Goal: Navigation & Orientation: Go to known website

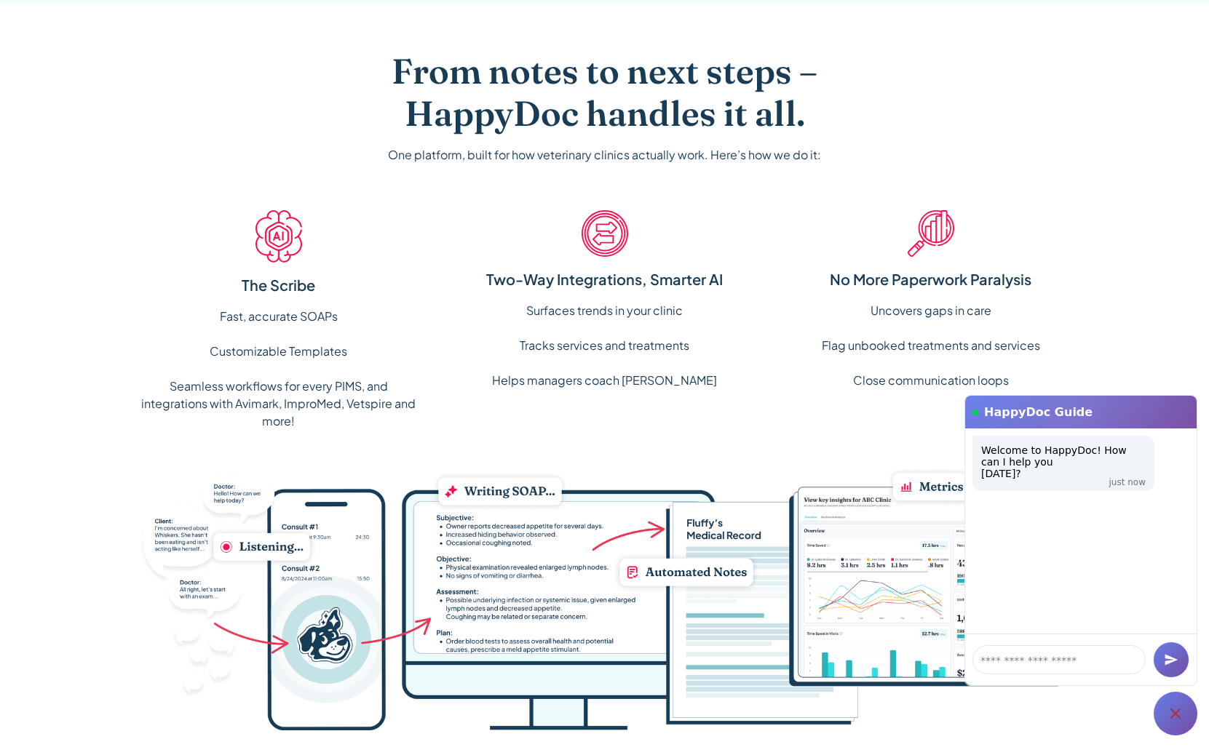
scroll to position [1090, 0]
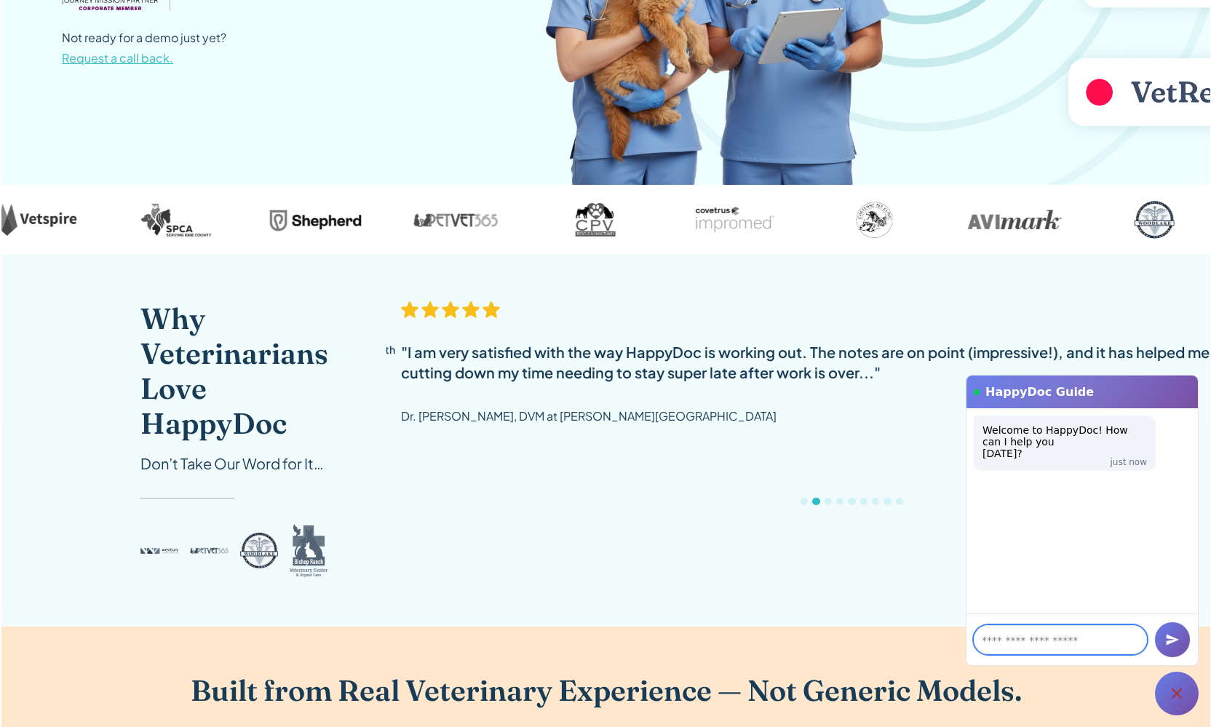
scroll to position [497, 0]
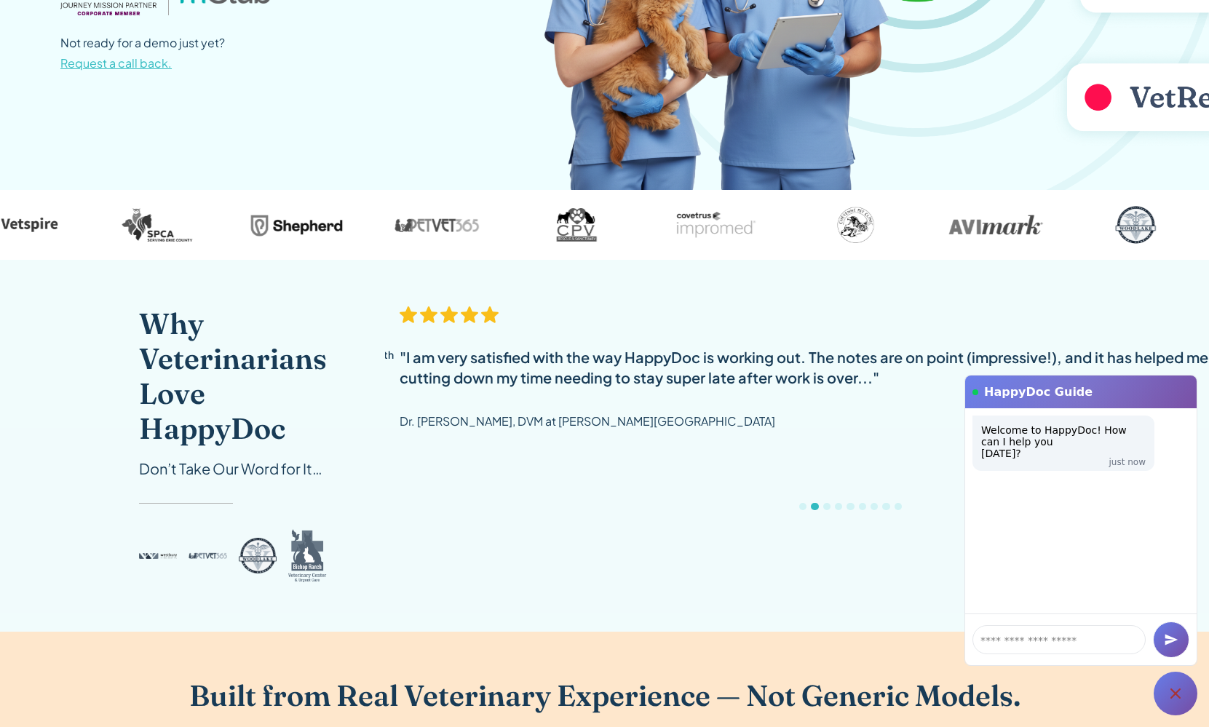
click at [785, 376] on div ""I am very satisfied with the way HappyDoc is working out. The notes are on poi…" at bounding box center [865, 367] width 931 height 41
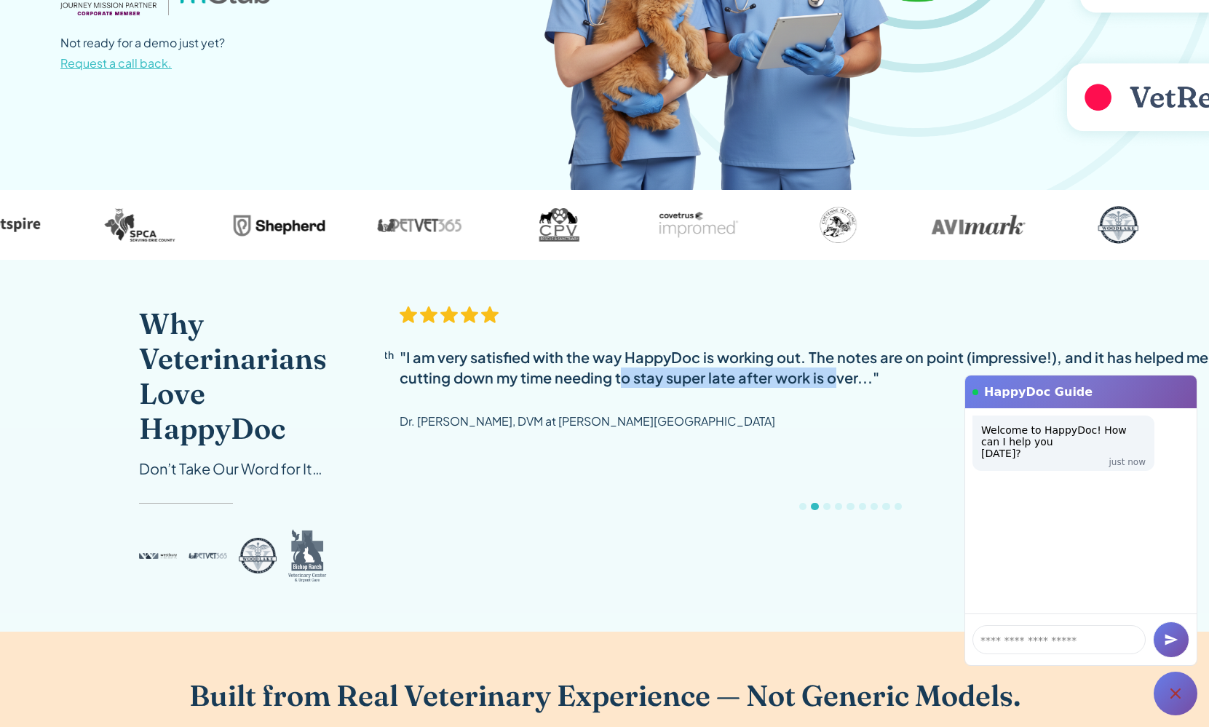
drag, startPoint x: 838, startPoint y: 366, endPoint x: 627, endPoint y: 366, distance: 211.0
click at [627, 366] on div ""I am very satisfied with the way HappyDoc is working out. The notes are on poi…" at bounding box center [865, 367] width 931 height 41
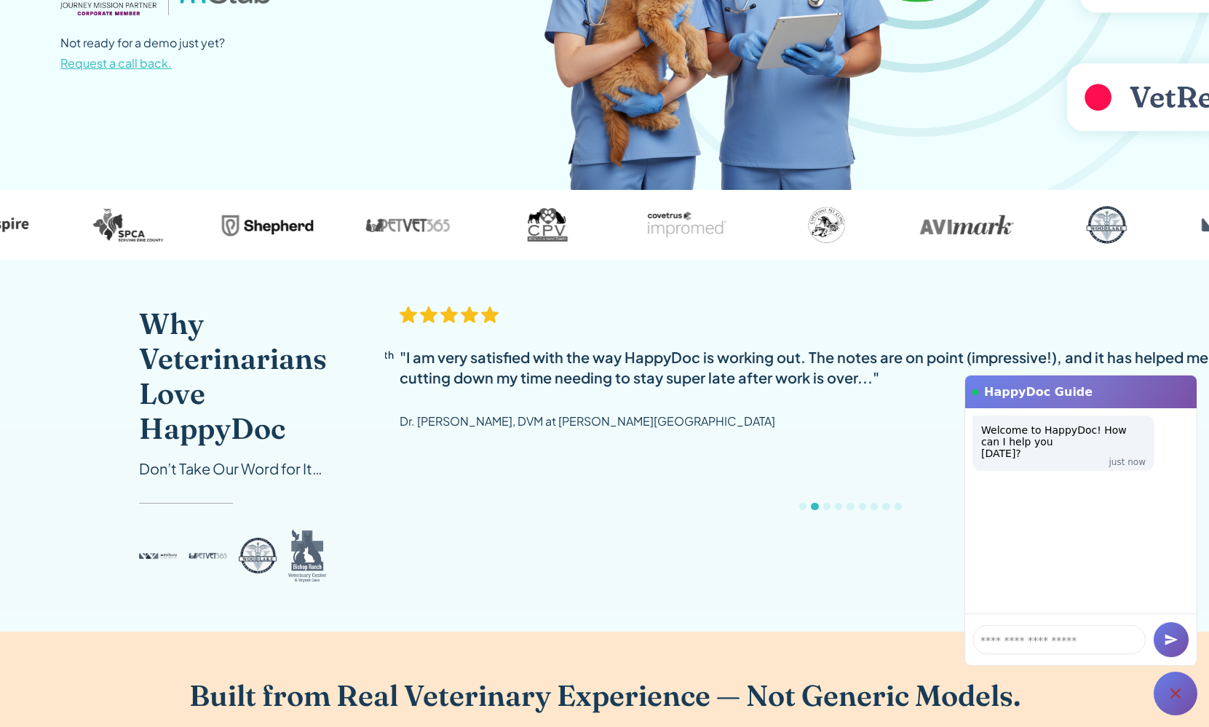
click at [735, 468] on div ""I am very satisfied with the way HappyDoc is working out. The notes are on poi…" at bounding box center [865, 415] width 931 height 218
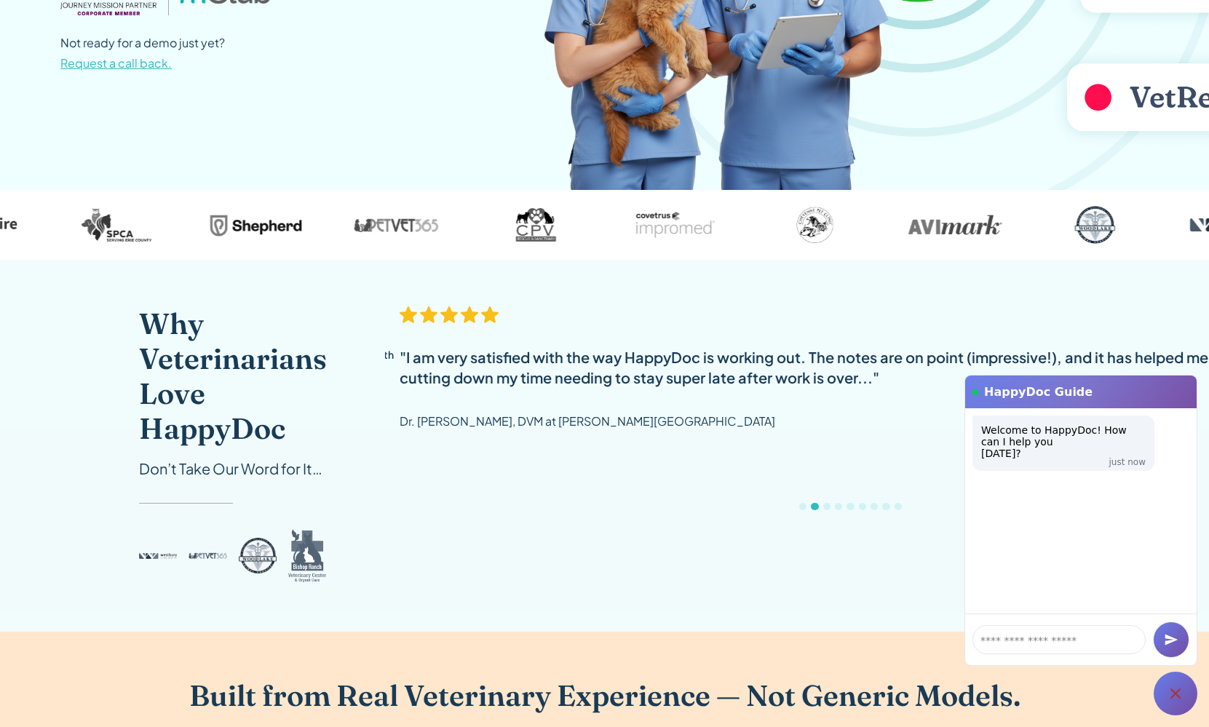
click at [792, 499] on div "carousel" at bounding box center [850, 510] width 931 height 29
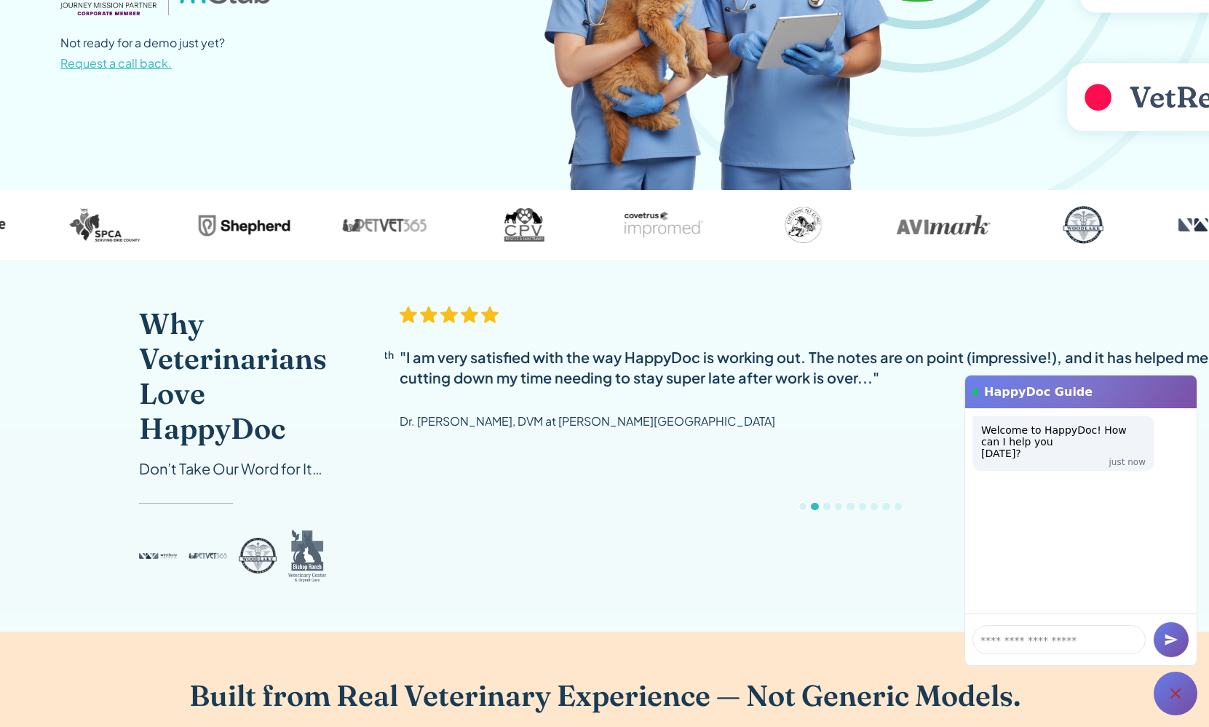
click at [799, 505] on div "Show slide 1 of 9" at bounding box center [802, 506] width 7 height 7
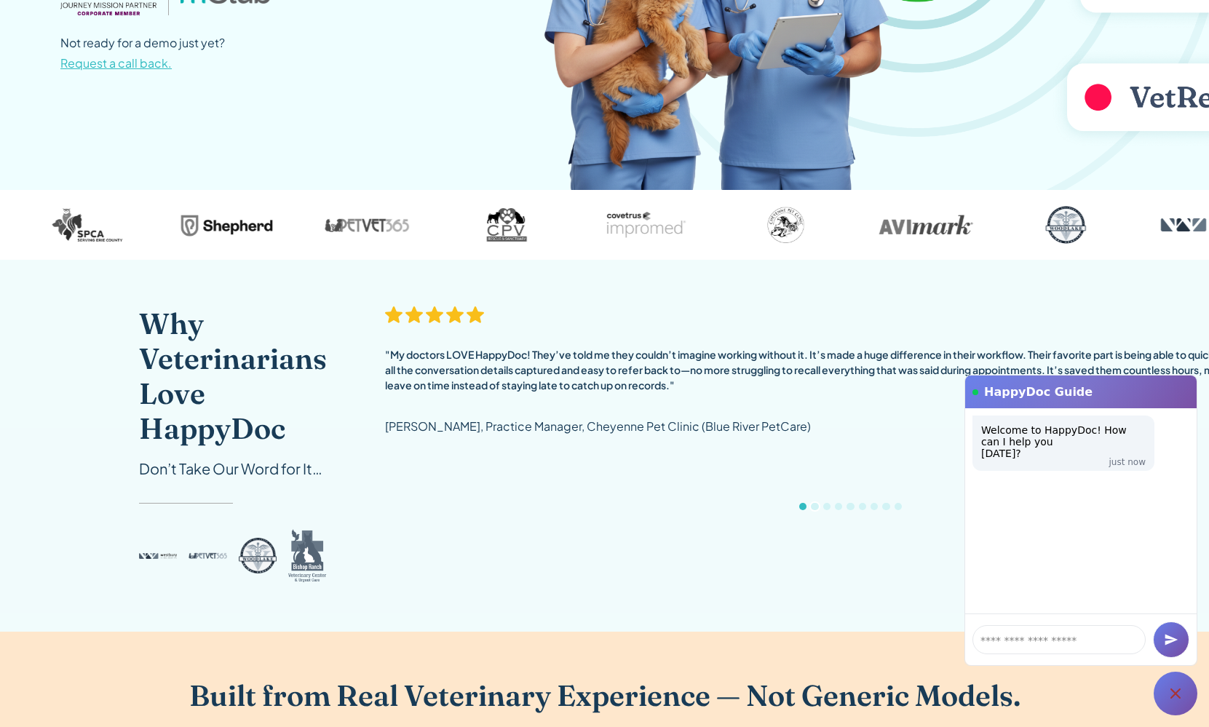
click at [811, 505] on div "Show slide 2 of 9" at bounding box center [814, 506] width 7 height 7
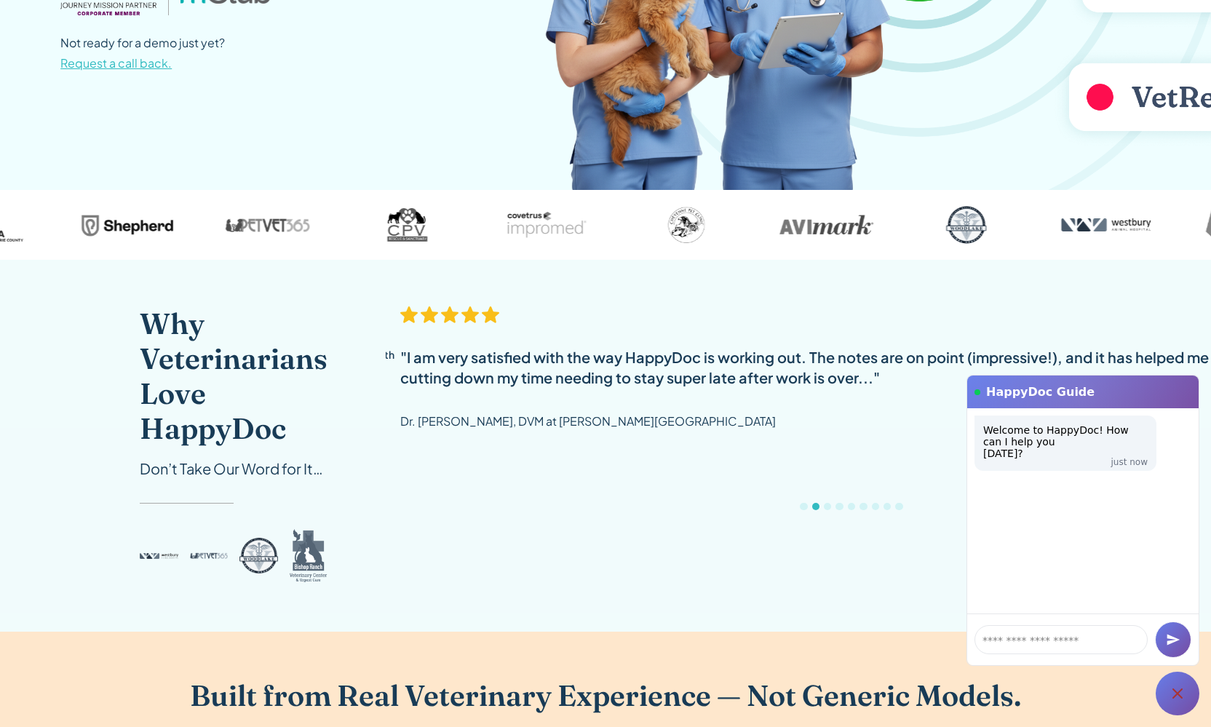
click at [1180, 700] on icon at bounding box center [1177, 693] width 17 height 17
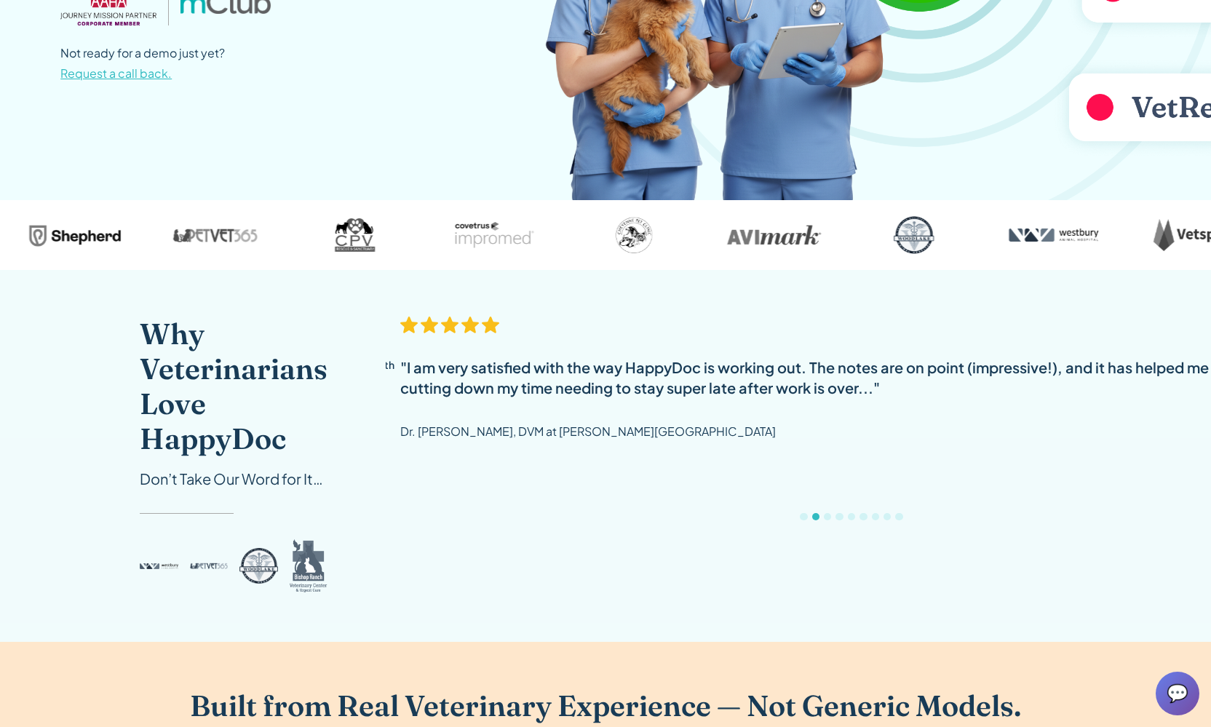
scroll to position [502, 0]
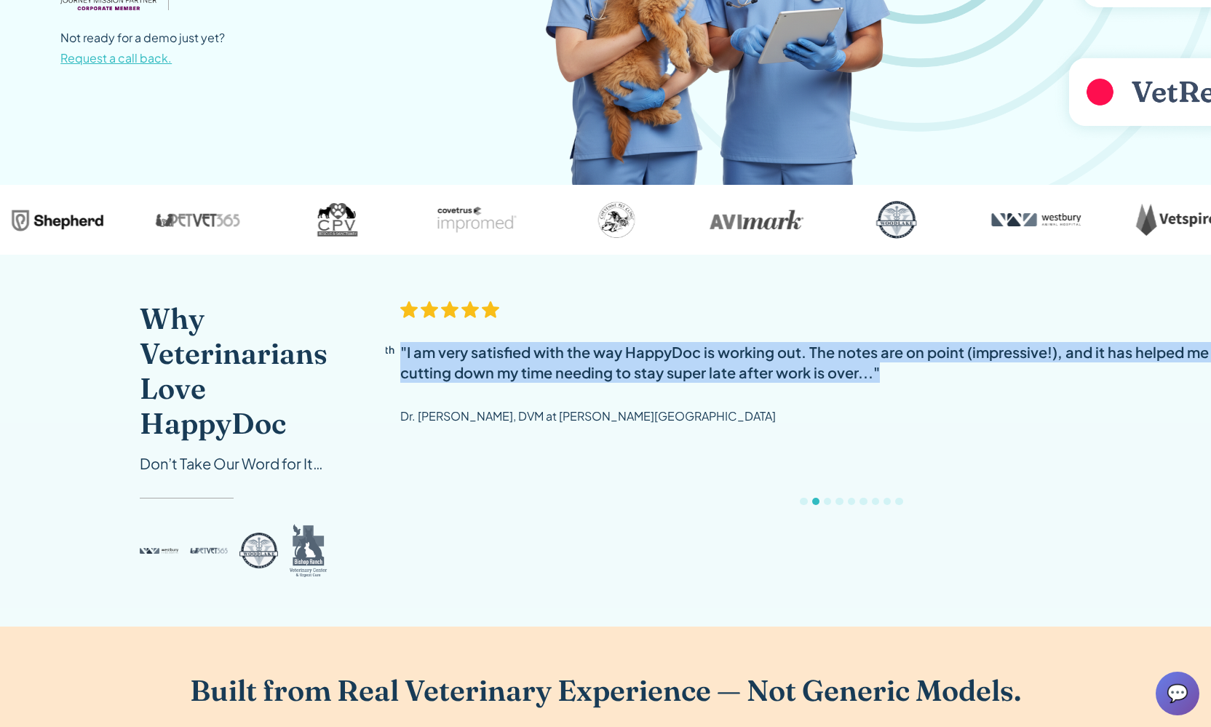
drag, startPoint x: 991, startPoint y: 332, endPoint x: 997, endPoint y: 439, distance: 107.1
click at [997, 439] on div ""I am very satisfied with the way HappyDoc is working out. The notes are on poi…" at bounding box center [865, 410] width 931 height 218
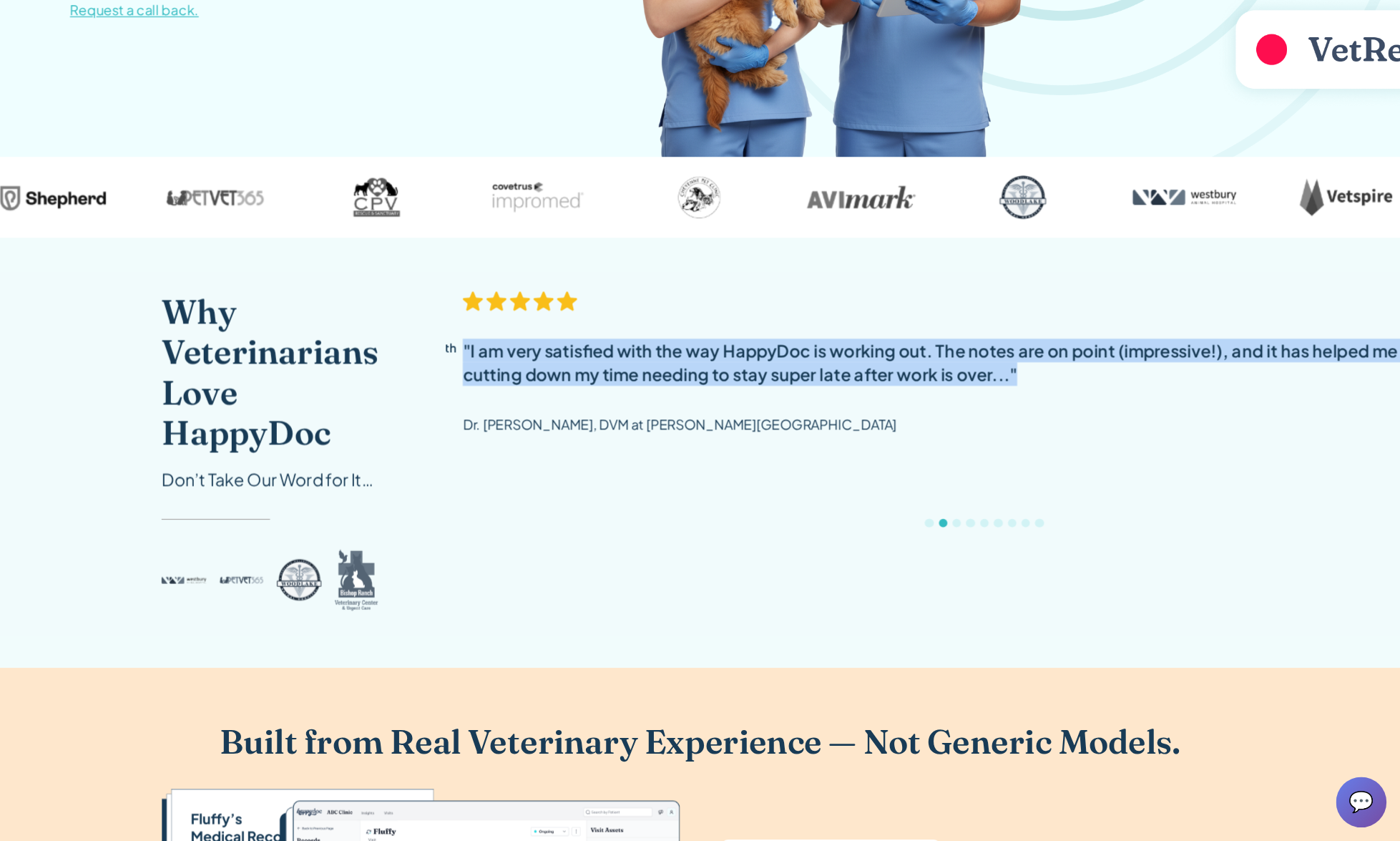
scroll to position [544, 0]
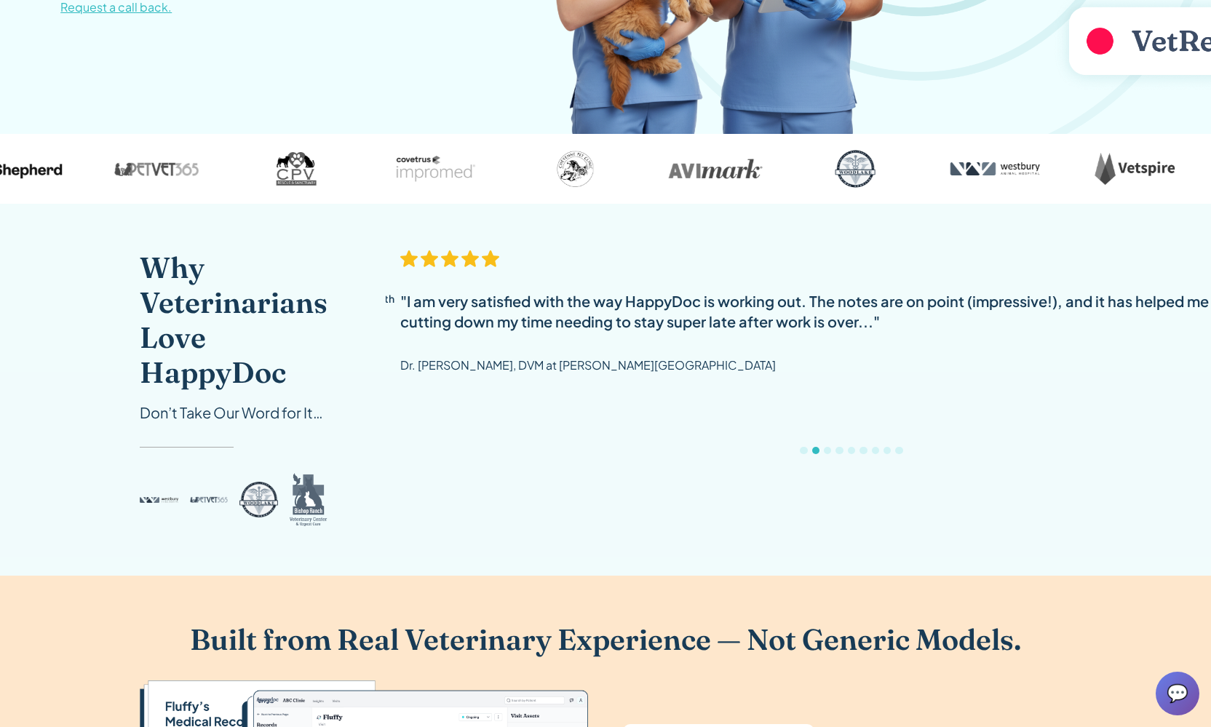
click at [993, 437] on div ""I am very satisfied with the way HappyDoc is working out. The notes are on poi…" at bounding box center [865, 359] width 931 height 218
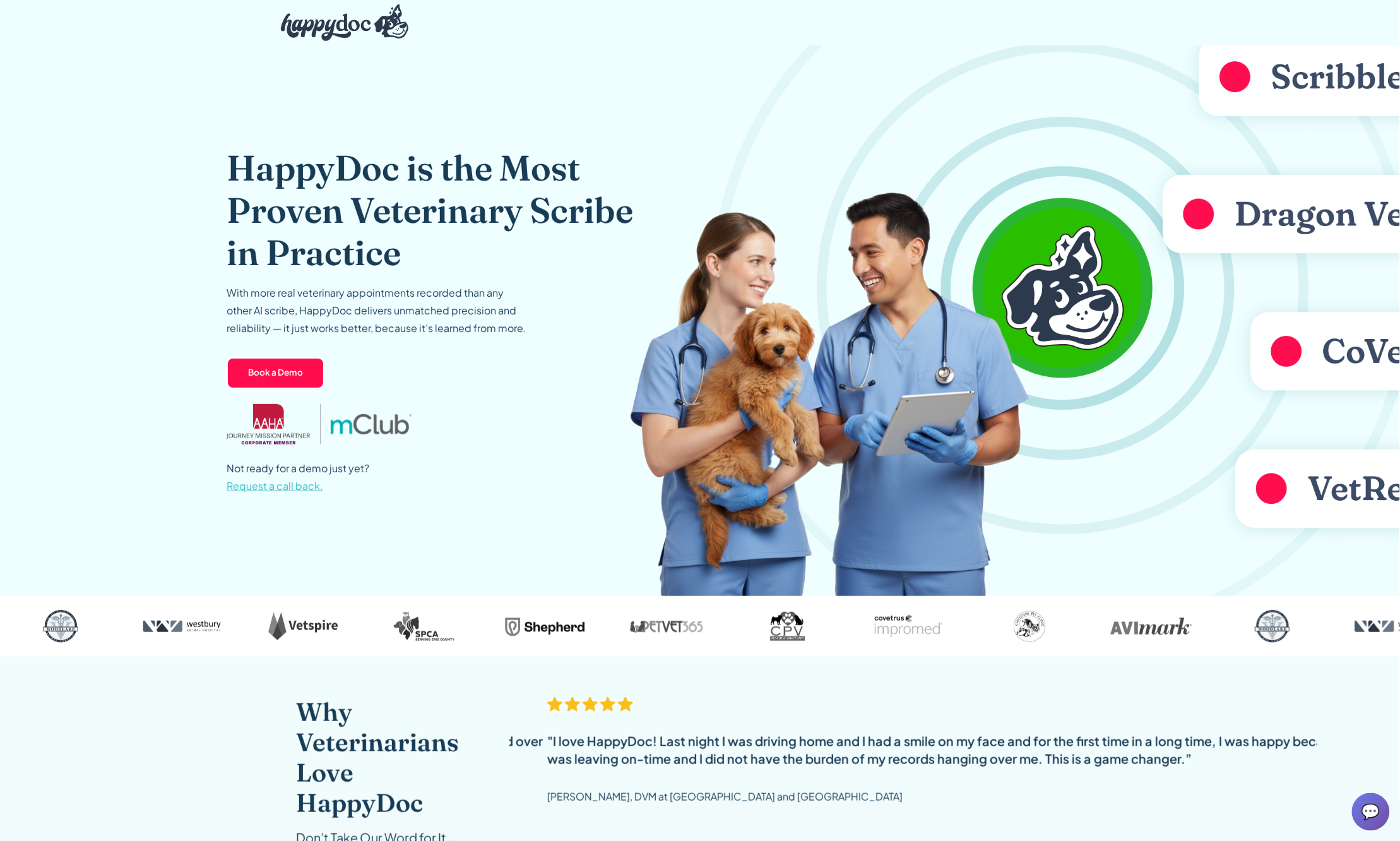
scroll to position [0, 0]
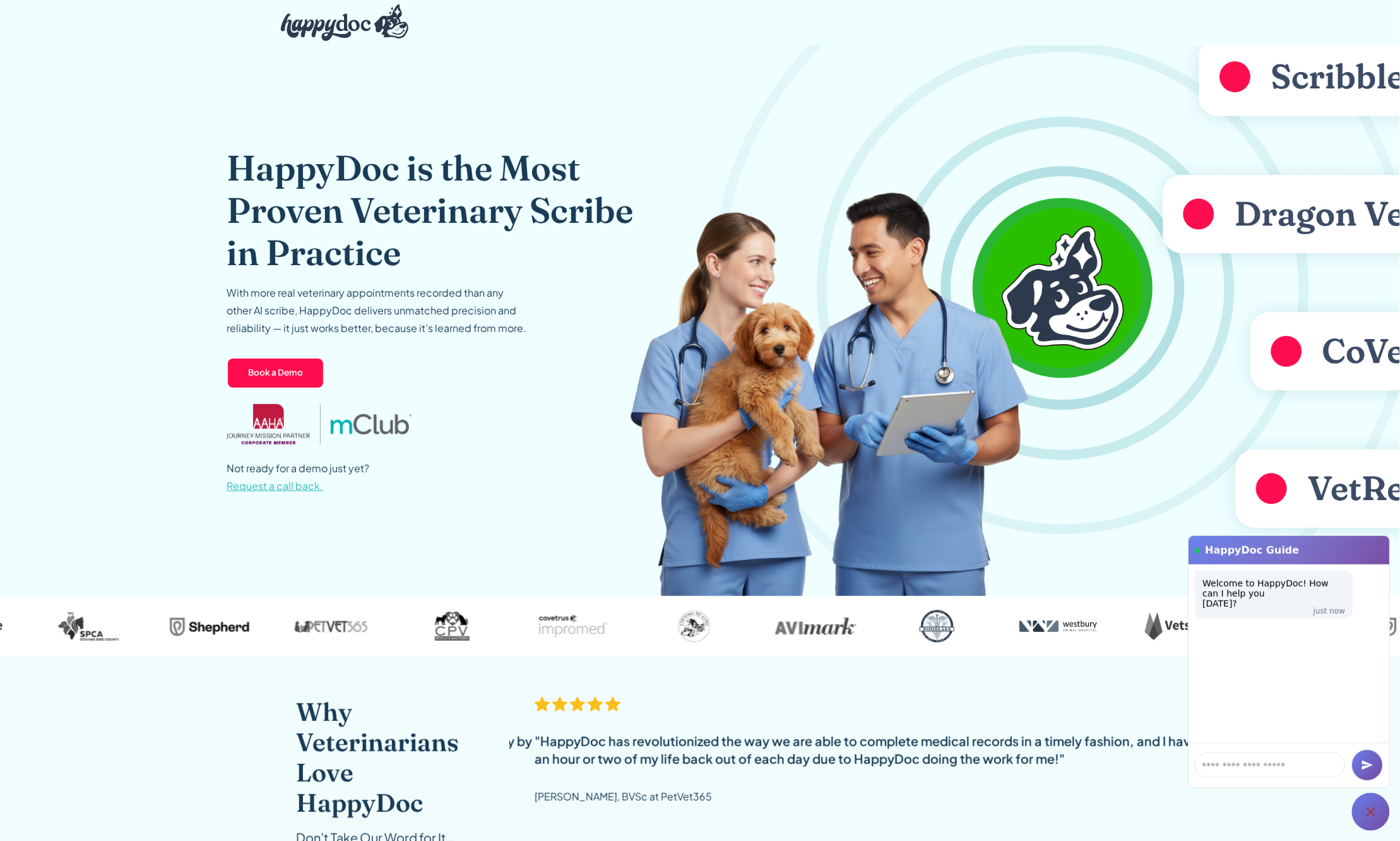
click at [953, 304] on img at bounding box center [1015, 257] width 770 height 679
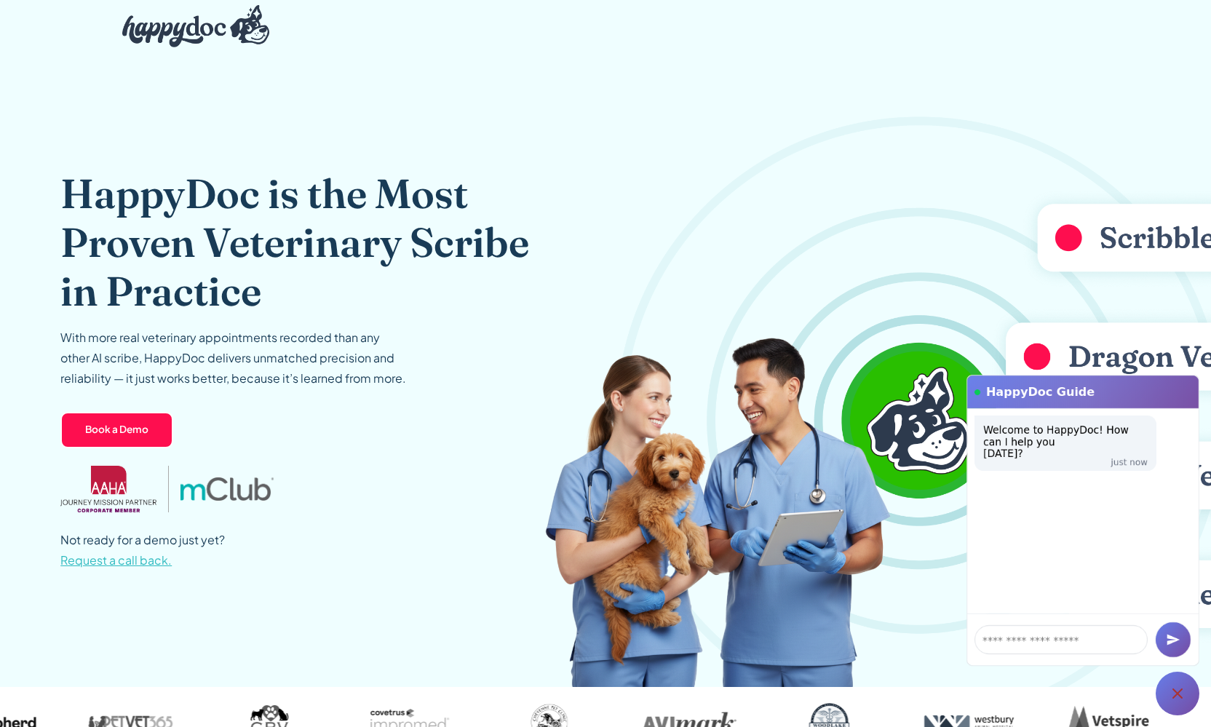
click at [183, 31] on img "home" at bounding box center [195, 26] width 147 height 42
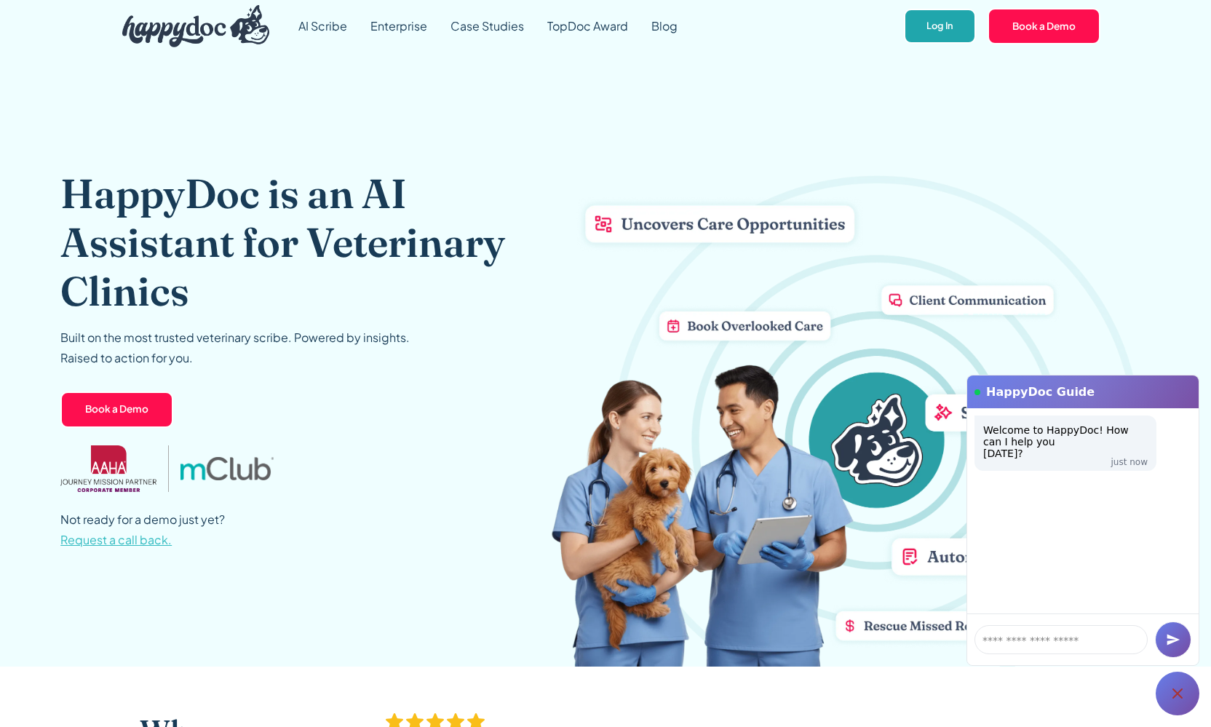
click at [939, 35] on link "Log In" at bounding box center [940, 27] width 72 height 36
